Goal: Task Accomplishment & Management: Manage account settings

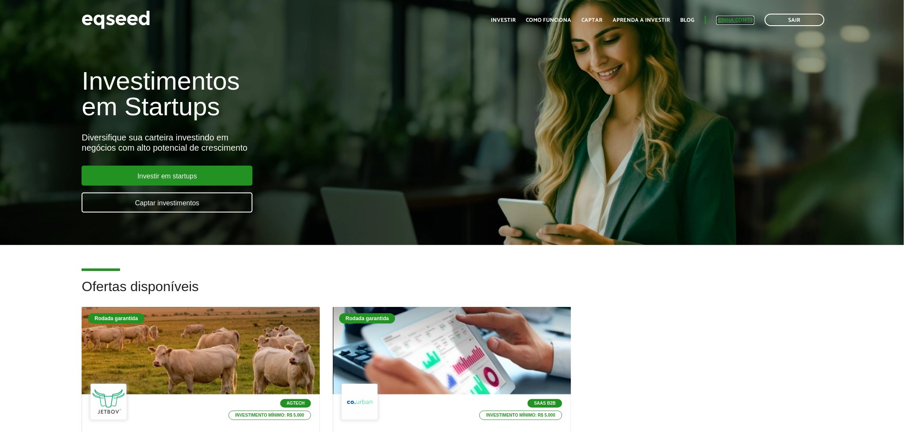
click at [732, 20] on link "Minha conta" at bounding box center [736, 21] width 38 height 6
click at [741, 18] on link "Login" at bounding box center [746, 21] width 17 height 6
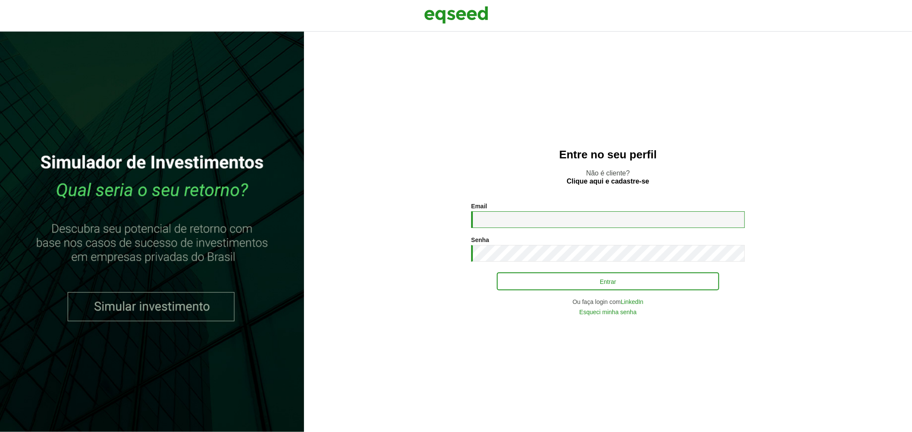
type input "**********"
click at [510, 283] on button "Entrar" at bounding box center [608, 282] width 222 height 16
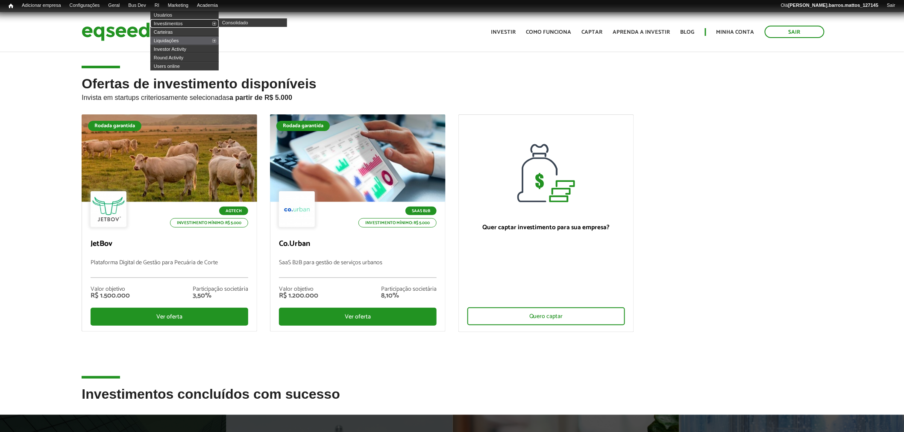
click at [168, 20] on link "Investimentos" at bounding box center [184, 23] width 68 height 9
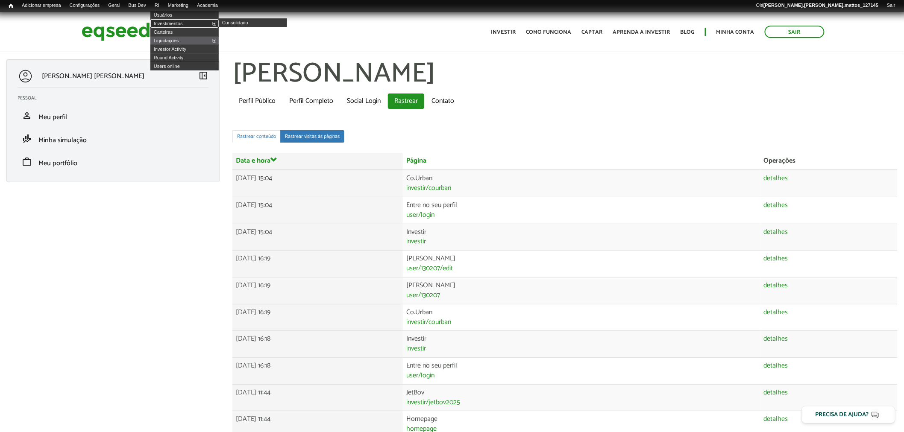
click at [171, 21] on link "Investimentos" at bounding box center [184, 23] width 68 height 9
